Goal: Information Seeking & Learning: Learn about a topic

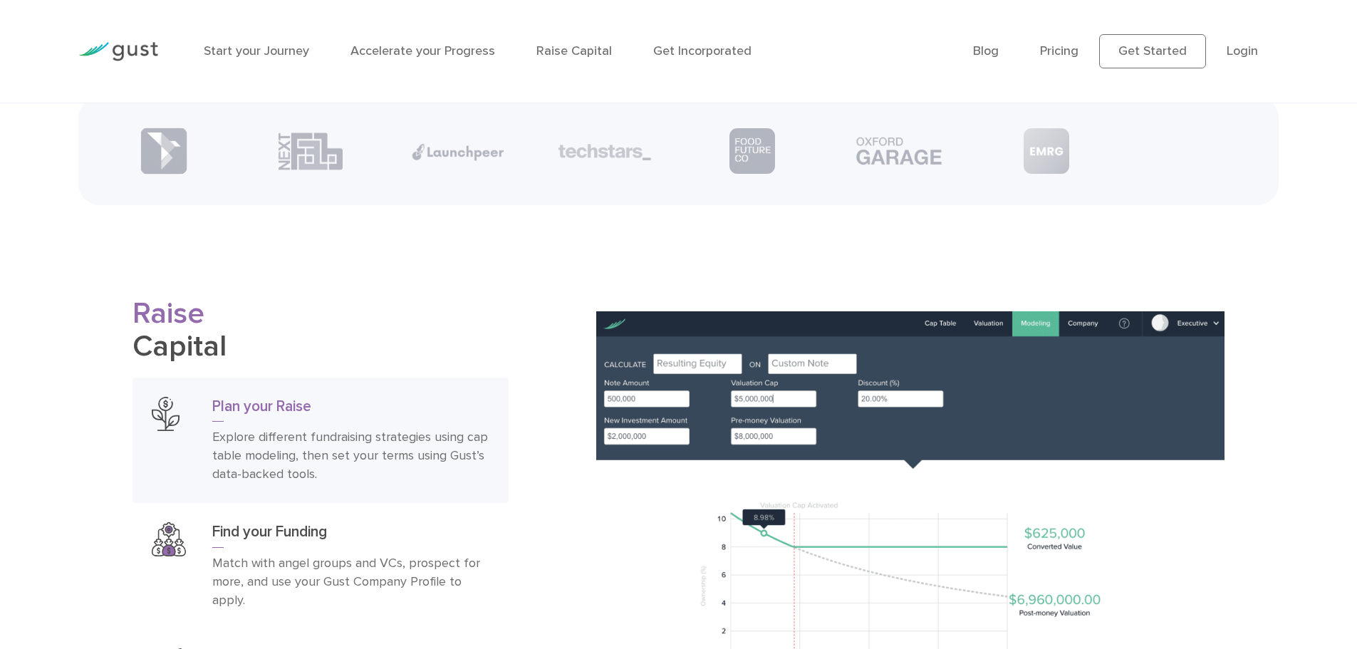
scroll to position [2351, 0]
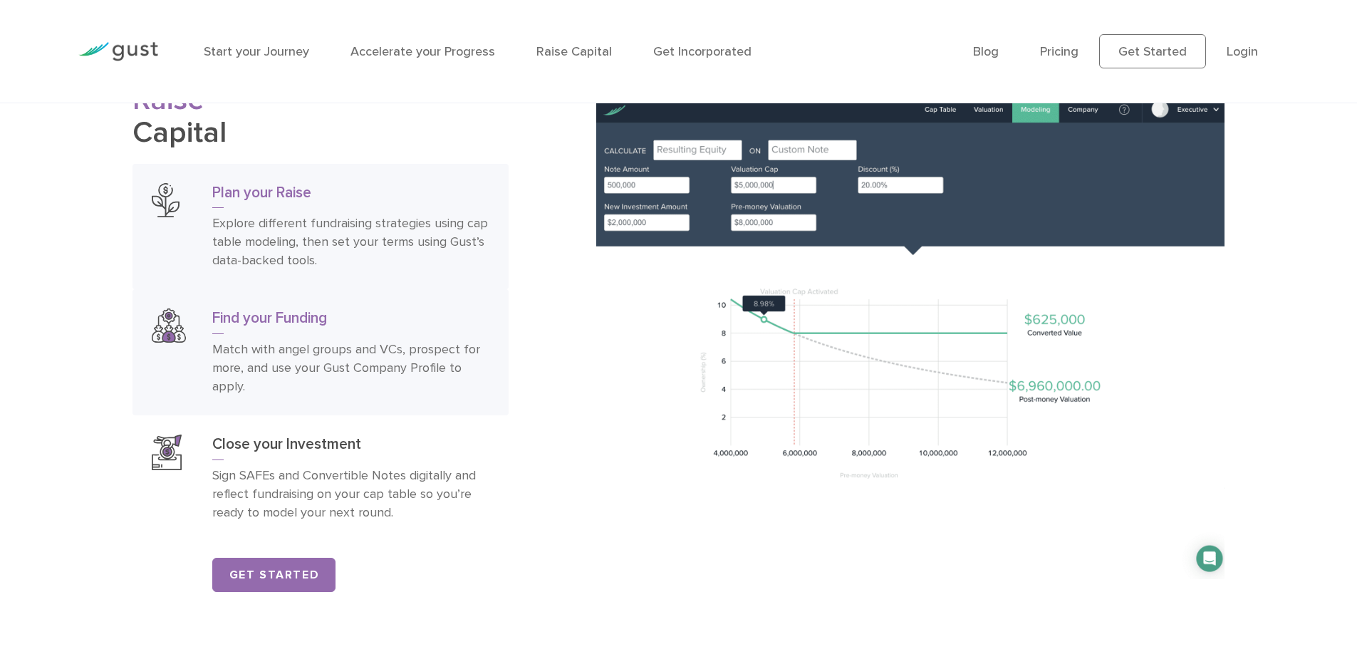
click at [284, 334] on h3 "Find your Funding" at bounding box center [350, 321] width 277 height 26
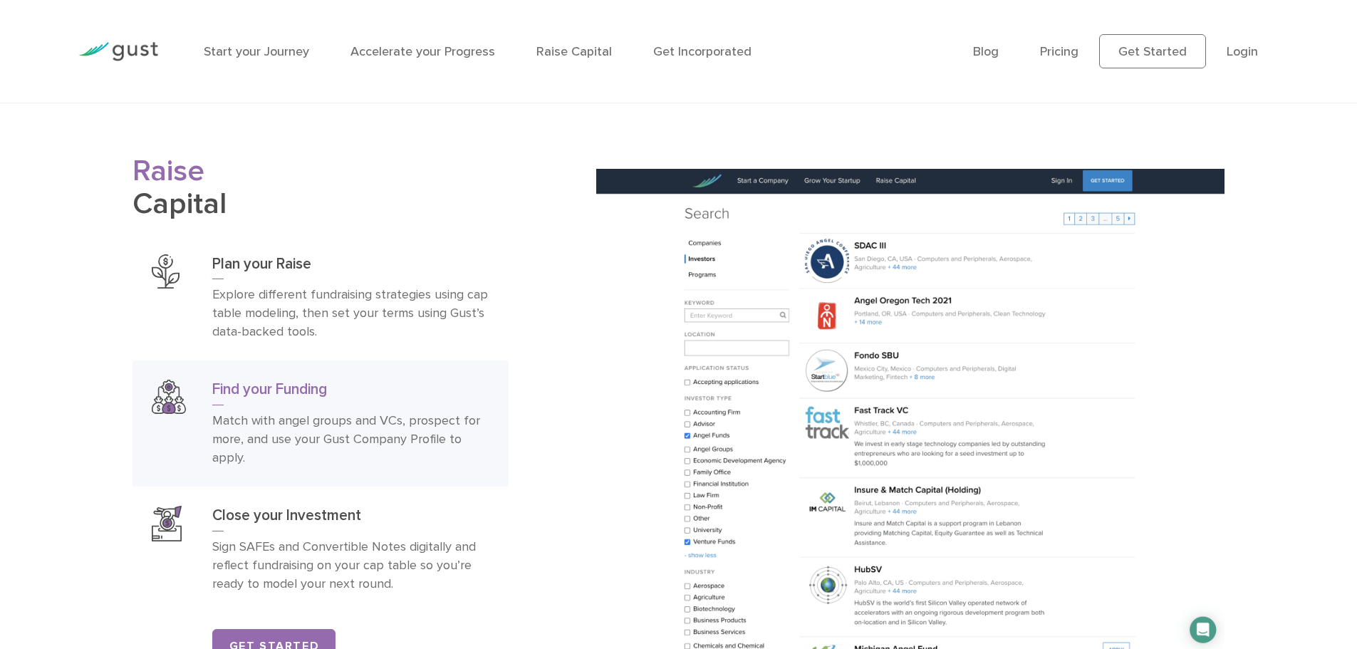
scroll to position [1923, 0]
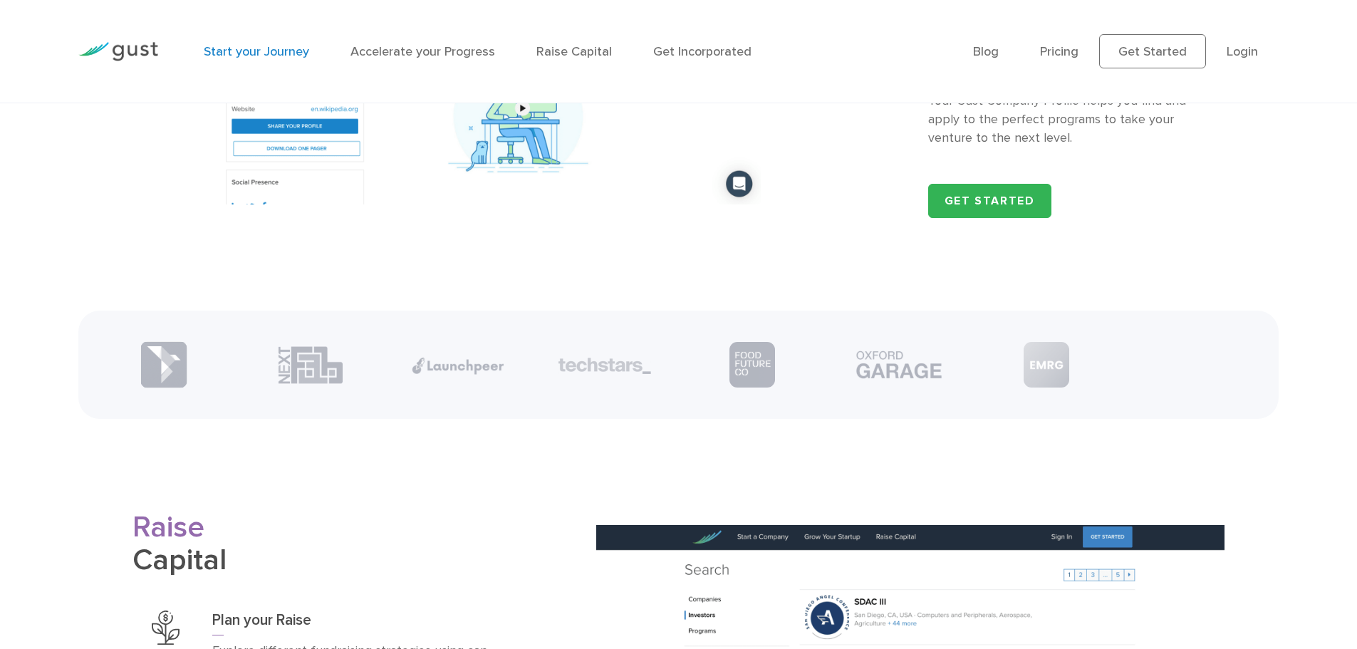
click at [282, 55] on link "Start your Journey" at bounding box center [256, 51] width 105 height 15
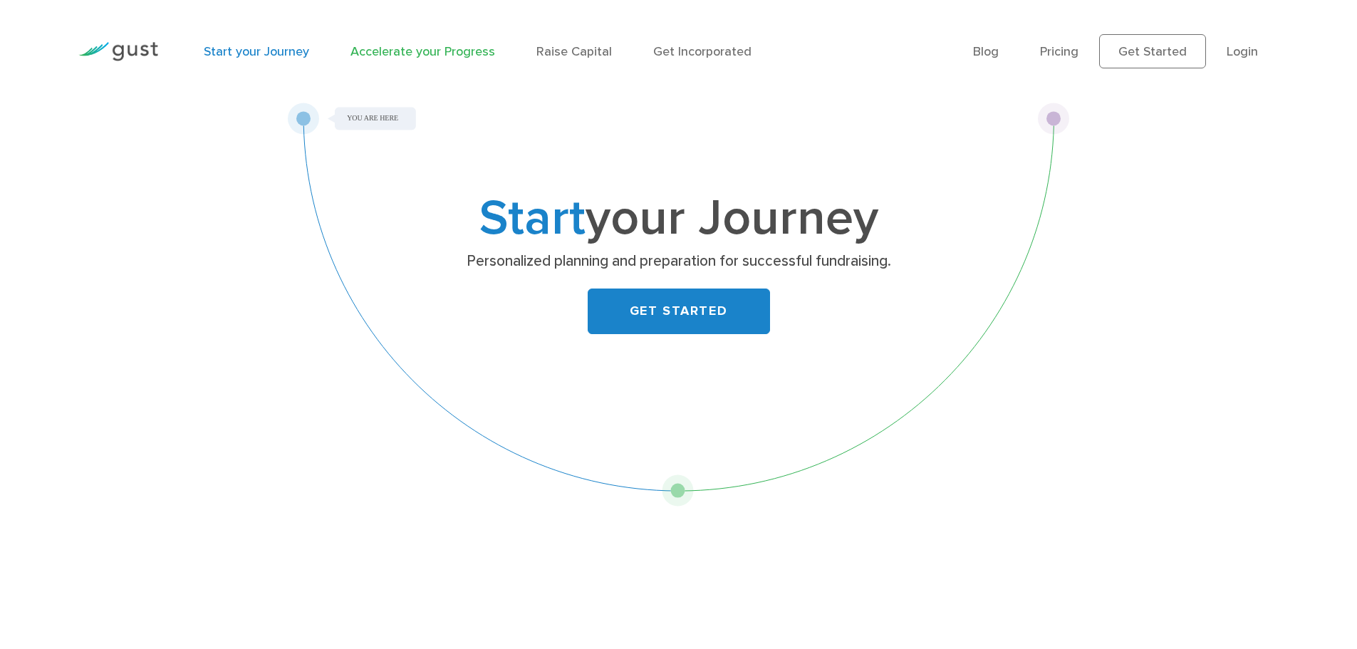
click at [399, 48] on link "Accelerate your Progress" at bounding box center [422, 51] width 145 height 15
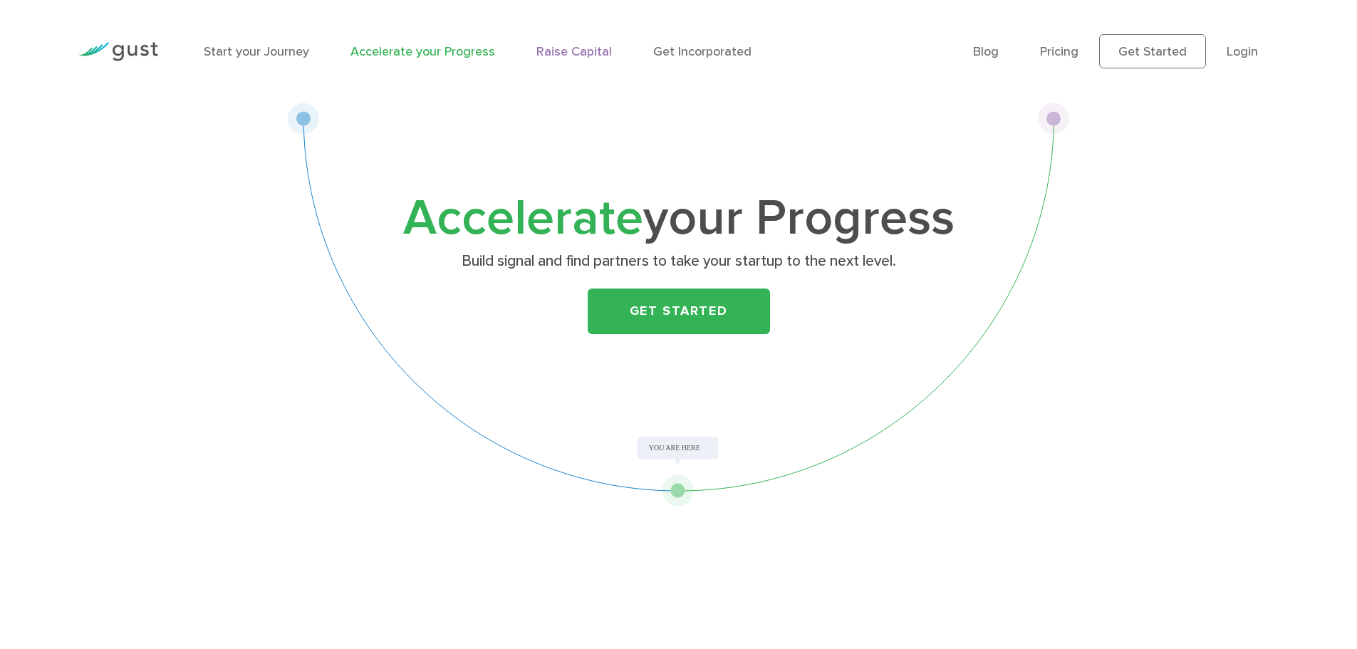
click at [584, 51] on link "Raise Capital" at bounding box center [574, 51] width 76 height 15
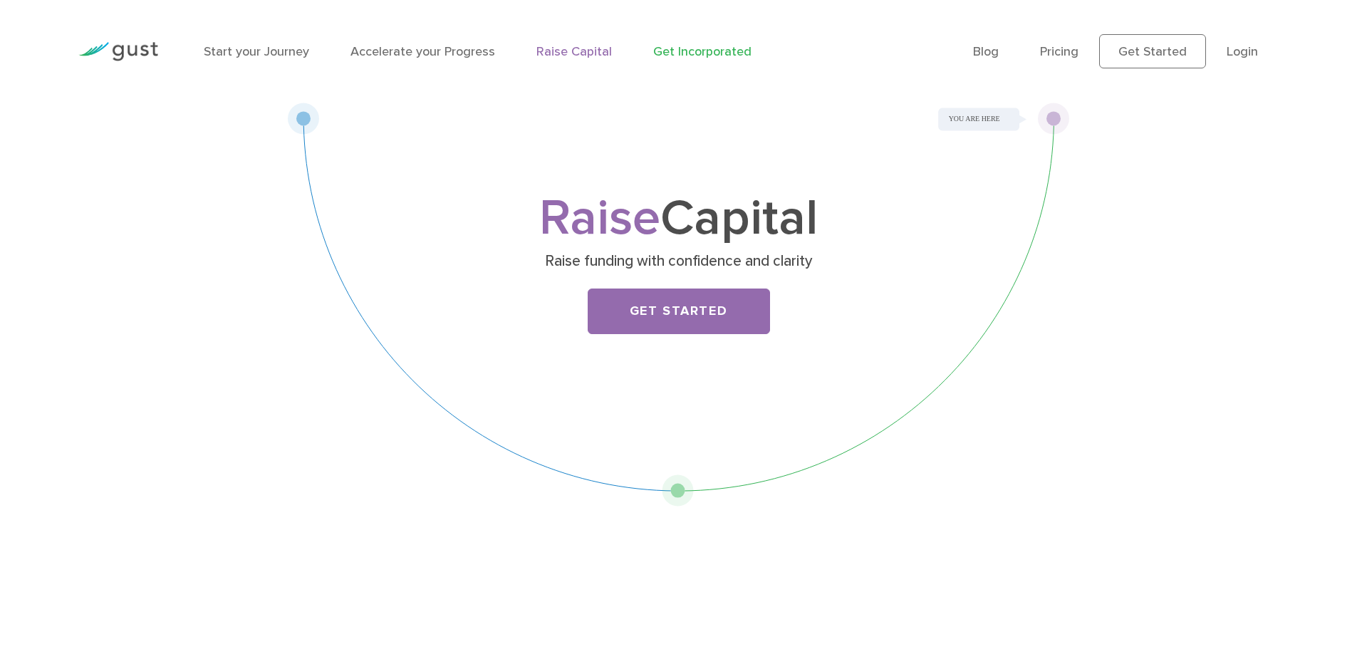
click at [677, 50] on link "Get Incorporated" at bounding box center [702, 51] width 98 height 15
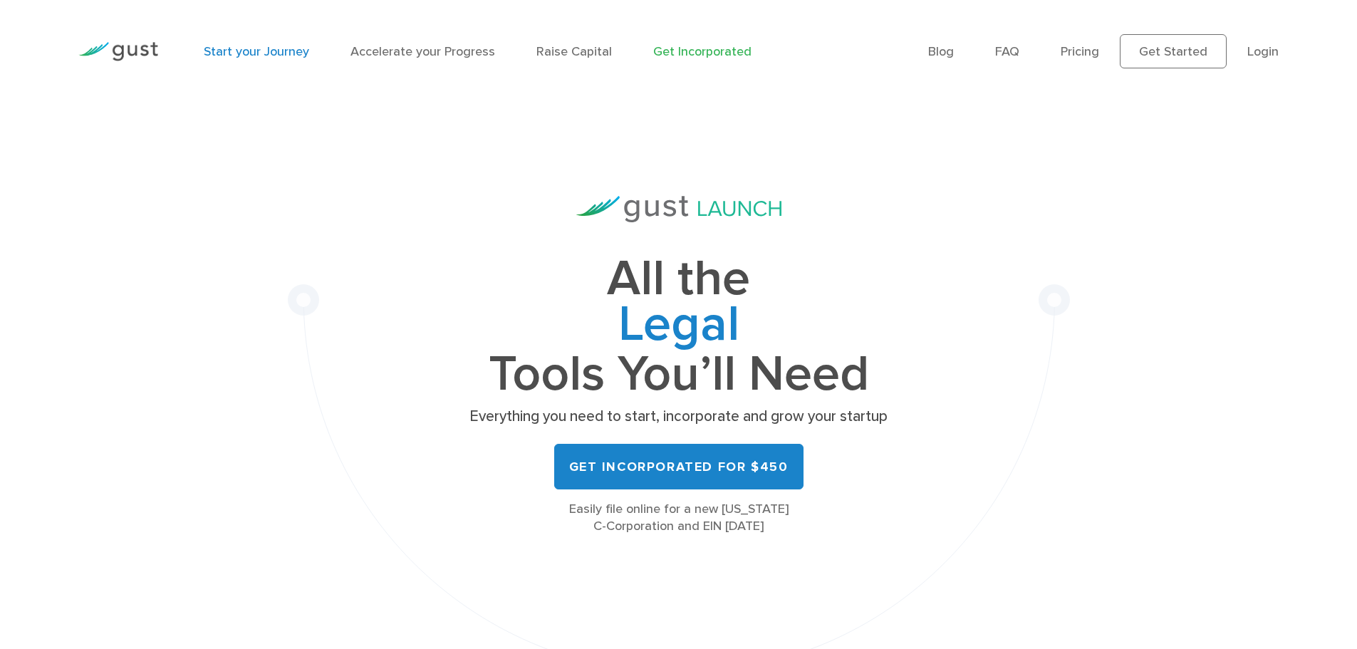
click at [281, 50] on link "Start your Journey" at bounding box center [256, 51] width 105 height 15
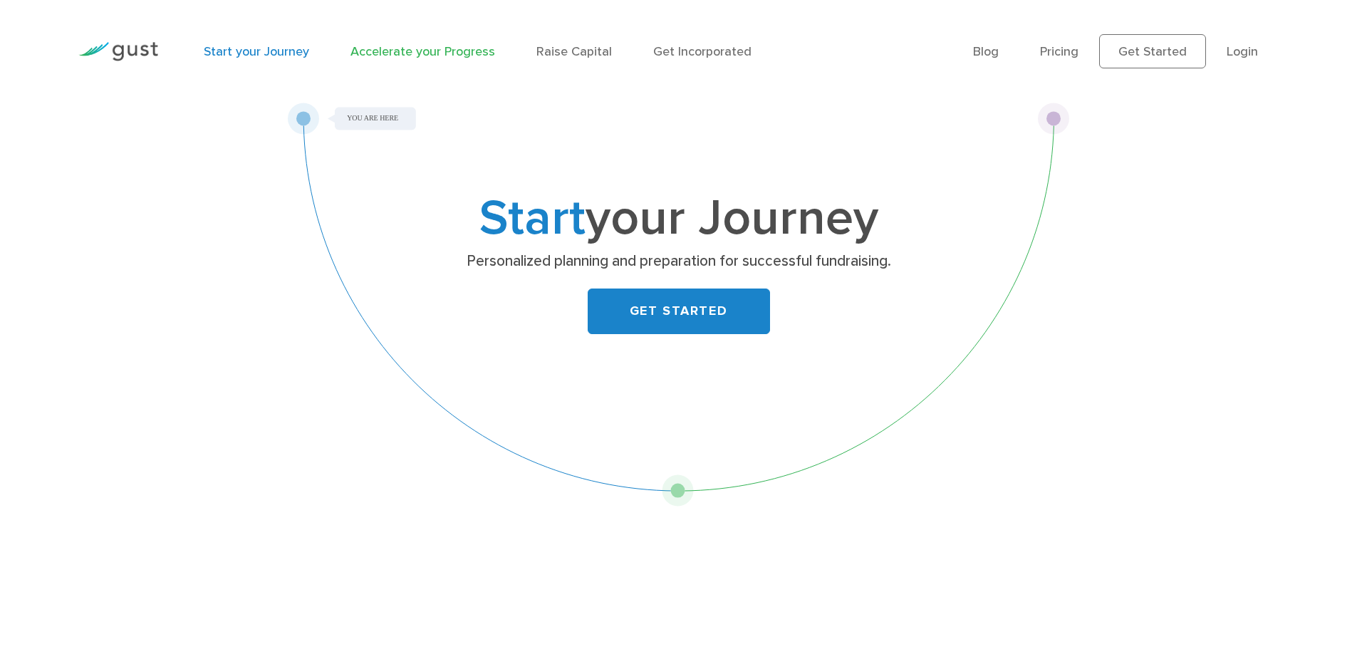
click at [390, 56] on link "Accelerate your Progress" at bounding box center [422, 51] width 145 height 15
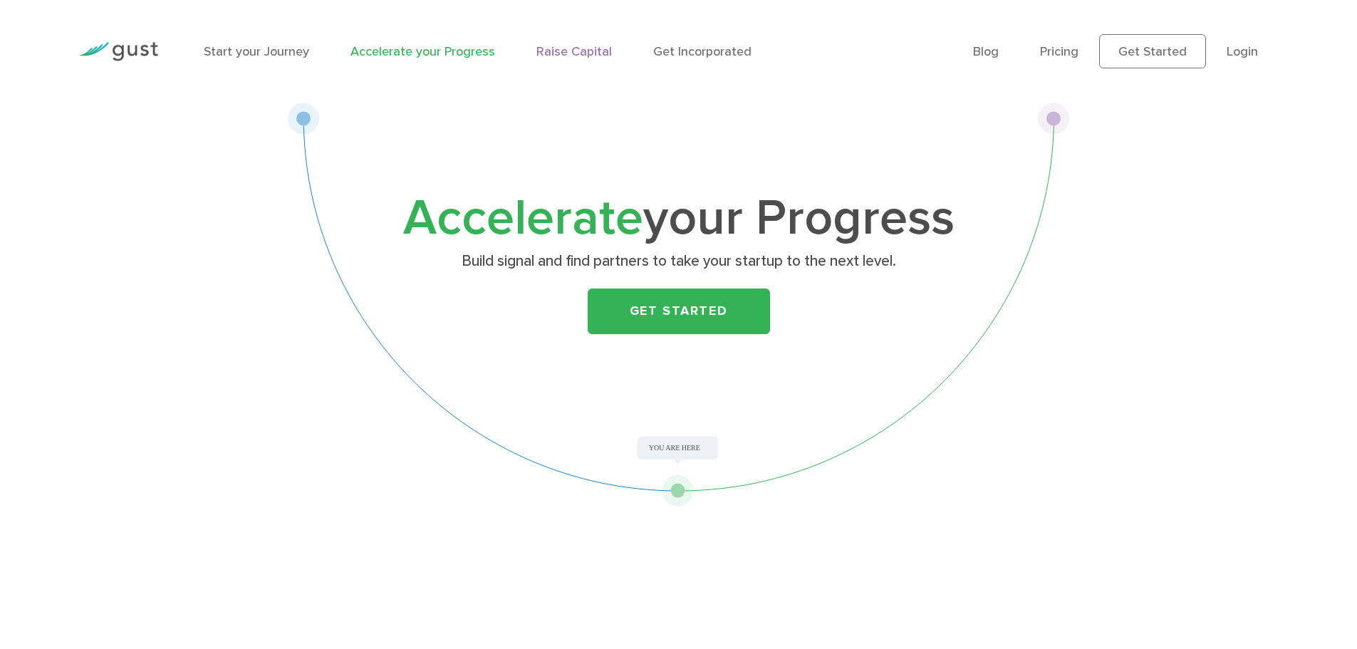
click at [569, 55] on link "Raise Capital" at bounding box center [574, 51] width 76 height 15
